Goal: Check status: Check status

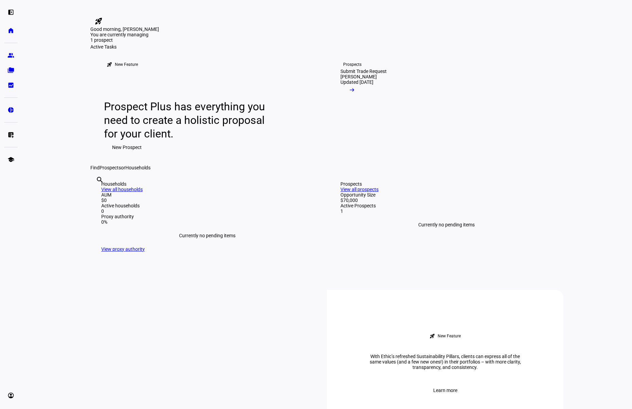
click at [133, 154] on span "New Prospect" at bounding box center [127, 148] width 30 height 14
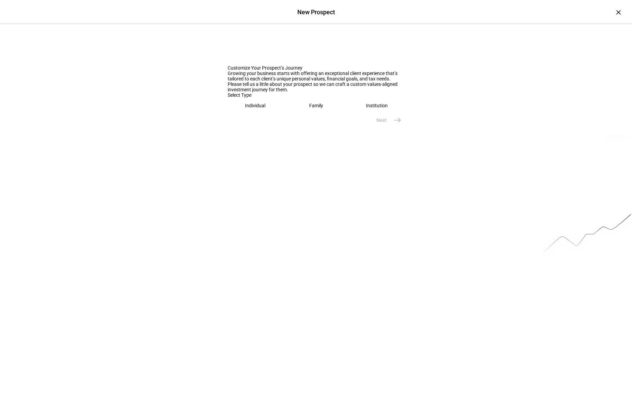
click at [625, 15] on div "New Prospect" at bounding box center [316, 11] width 632 height 7
click at [617, 14] on div "×" at bounding box center [618, 12] width 11 height 11
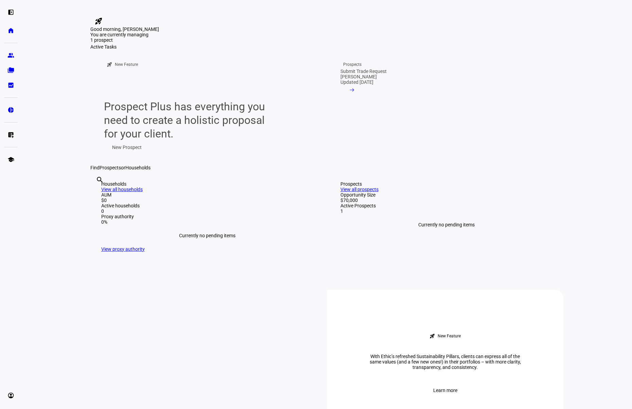
click at [9, 54] on eth-mat-symbol "group" at bounding box center [10, 55] width 7 height 7
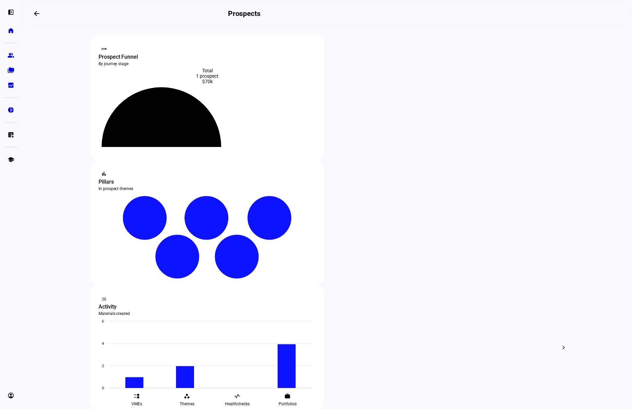
click at [201, 121] on icon at bounding box center [161, 122] width 98 height 49
click at [216, 79] on div "1 prospect" at bounding box center [207, 75] width 217 height 5
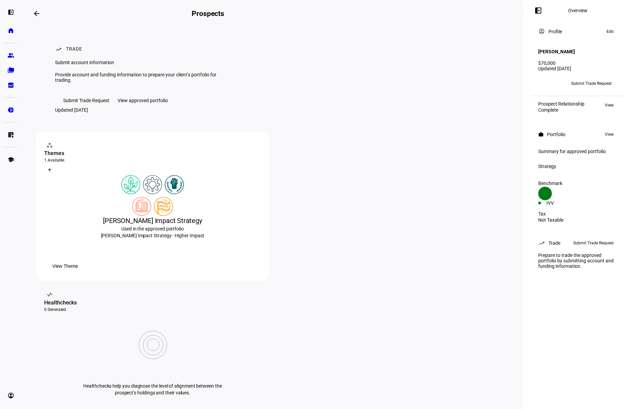
click at [590, 66] on div "Updated [DATE]" at bounding box center [577, 68] width 79 height 5
